Goal: Check status

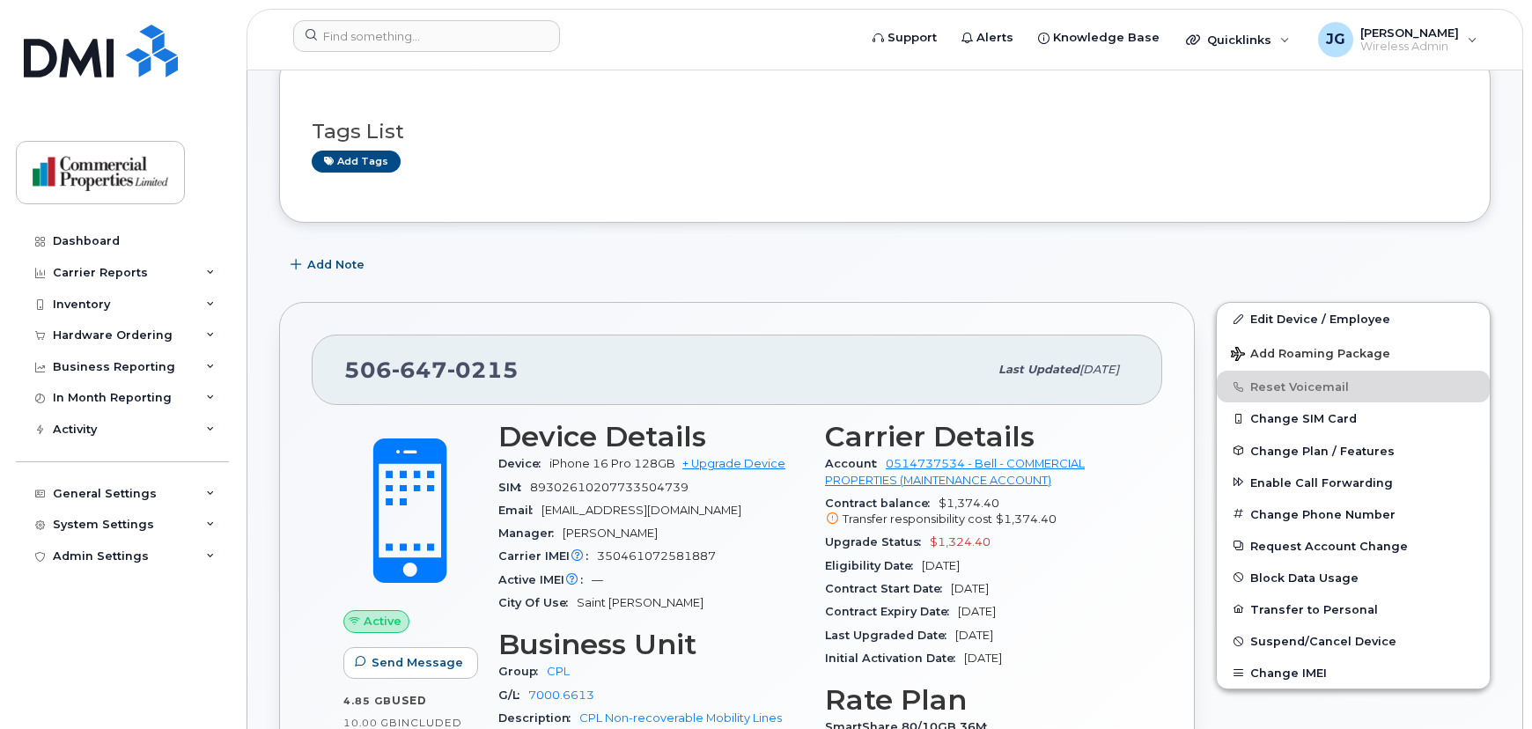
scroll to position [115, 0]
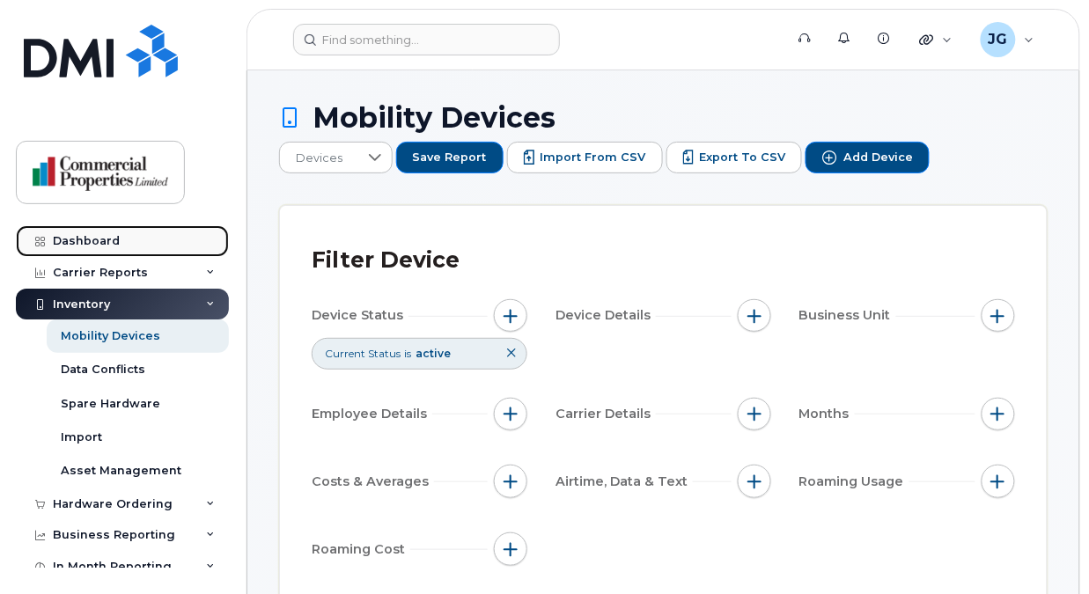
click at [70, 236] on div "Dashboard" at bounding box center [86, 241] width 67 height 14
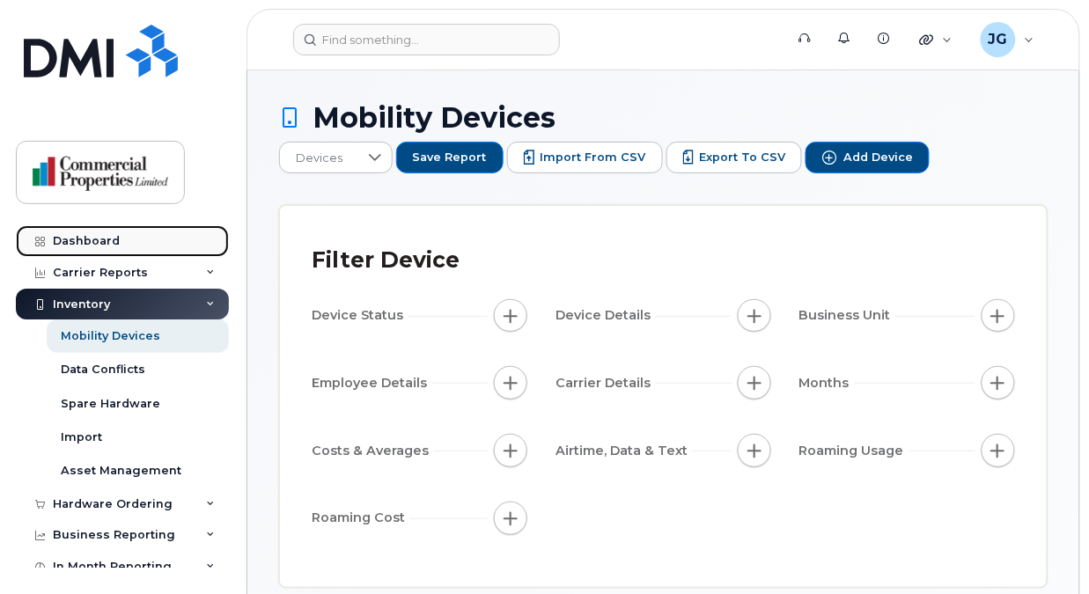
click at [92, 237] on div "Dashboard" at bounding box center [86, 241] width 67 height 14
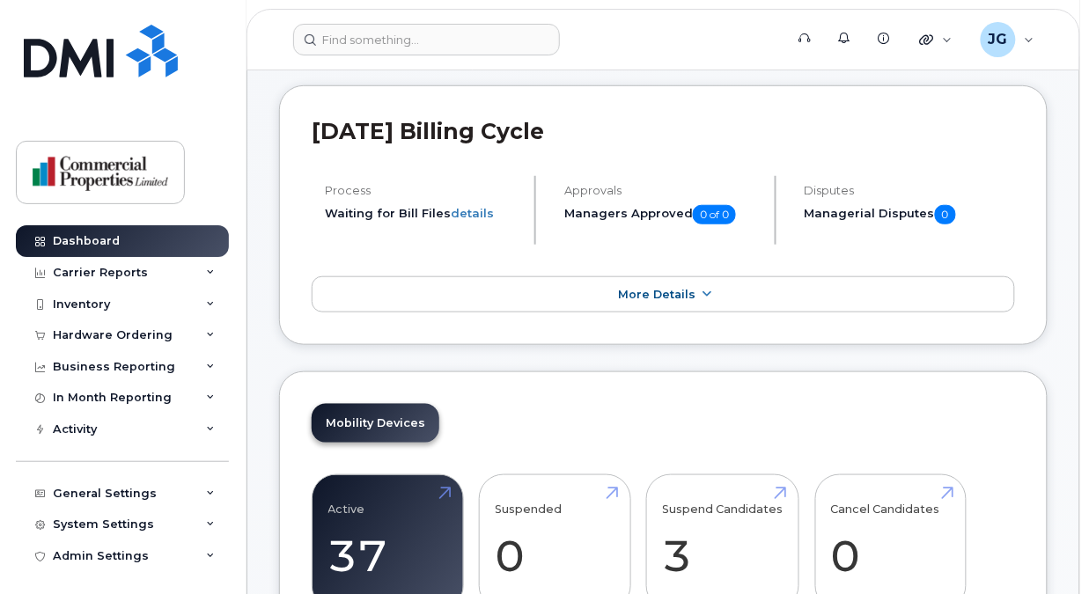
scroll to position [206, 0]
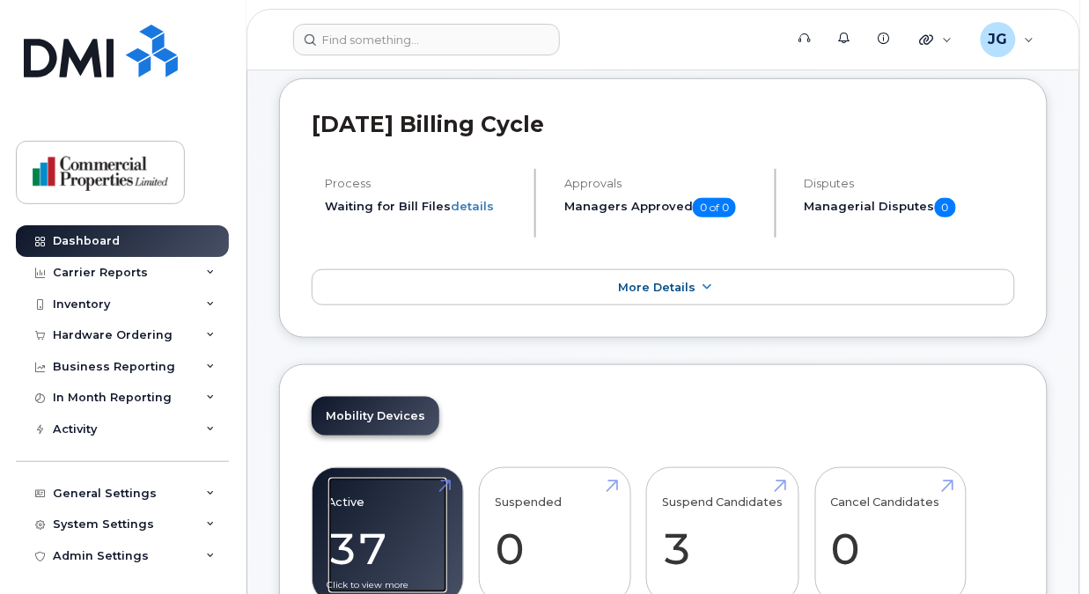
click at [379, 495] on link "Active 37 12%" at bounding box center [387, 536] width 119 height 116
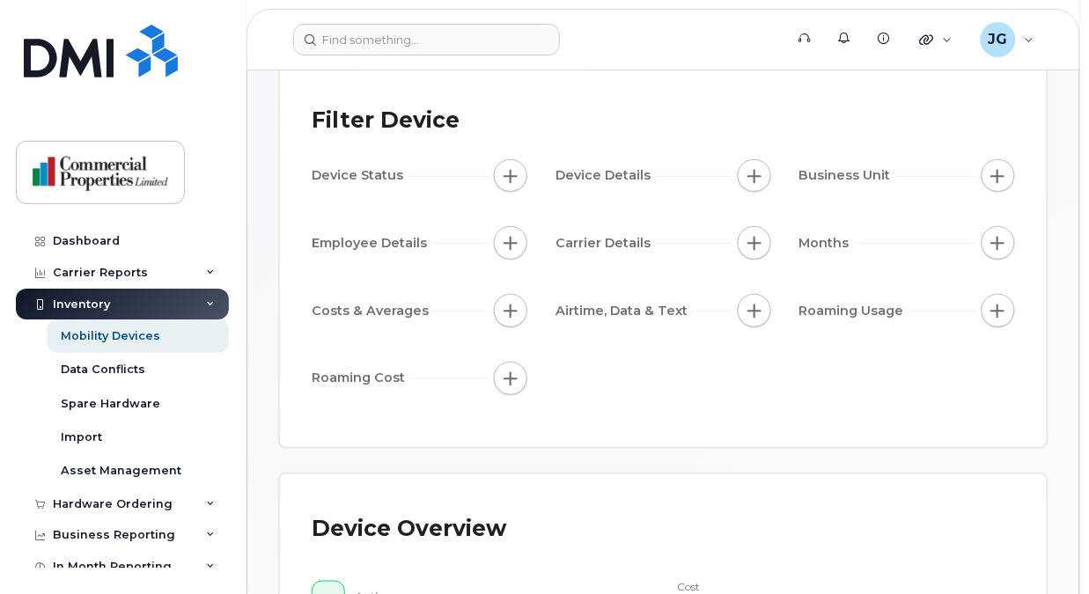
scroll to position [142, 0]
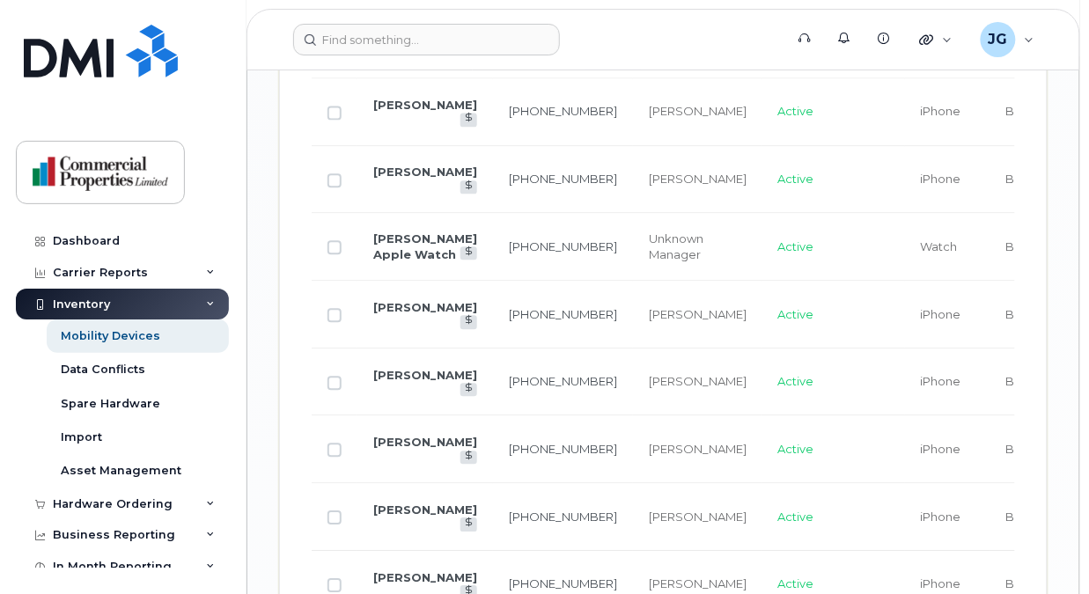
scroll to position [2315, 0]
